Goal: Transaction & Acquisition: Purchase product/service

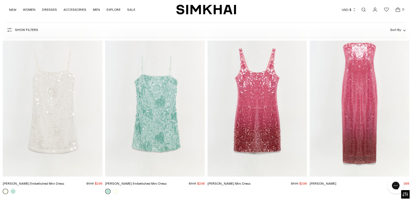
scroll to position [1107, 0]
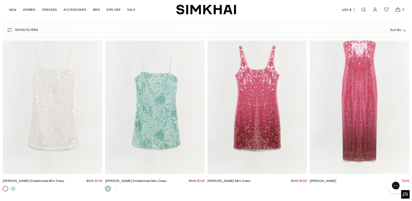
click at [0, 0] on img "Alayna Sequin Mini Dress" at bounding box center [0, 0] width 0 height 0
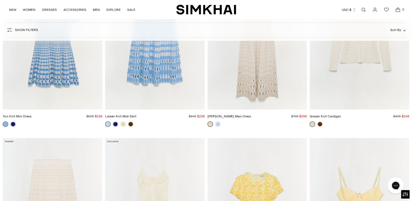
scroll to position [3913, 0]
